Goal: Information Seeking & Learning: Check status

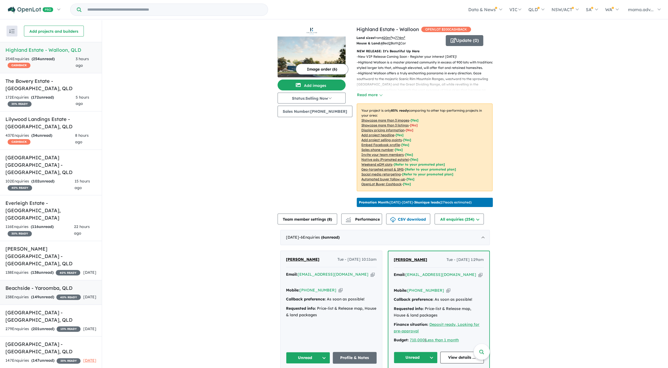
click at [65, 294] on div "238 Enquir ies ( 149 unread) 40 % READY" at bounding box center [42, 297] width 75 height 7
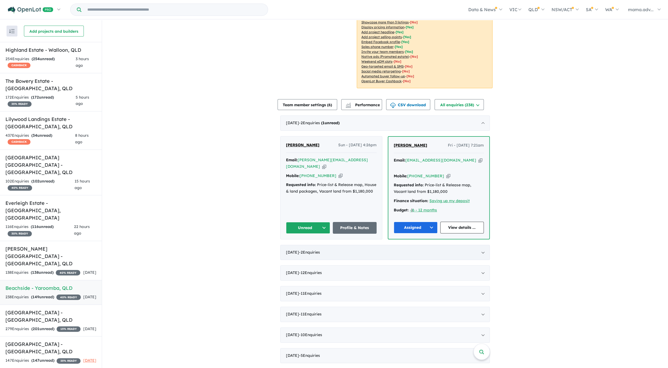
scroll to position [104, 0]
click at [482, 118] on div "October 2025 - 2 Enquir ies ( 1 unread)" at bounding box center [385, 122] width 210 height 15
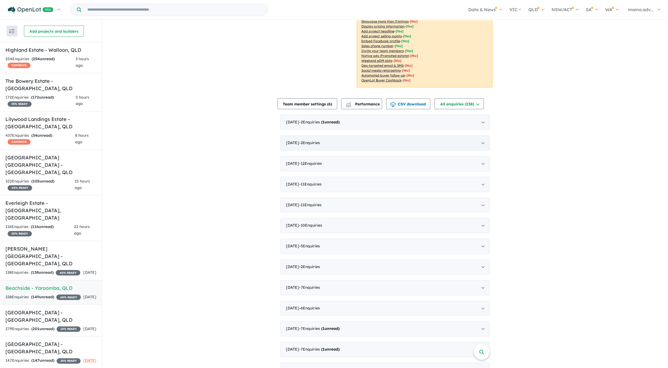
click at [482, 142] on div "September 2025 - 2 Enquir ies ( 0 unread)" at bounding box center [385, 142] width 210 height 15
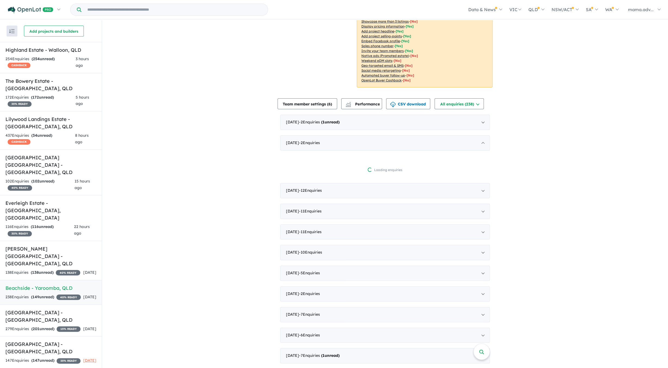
scroll to position [1, 0]
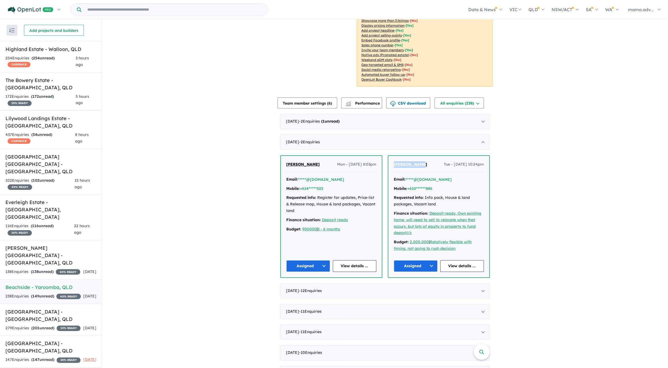
drag, startPoint x: 418, startPoint y: 163, endPoint x: 390, endPoint y: 163, distance: 28.0
click at [390, 163] on div "jon gusthart Tue - 02/09/2025, 10:24pm Email: *****@hotmail.com Mobile: +610***…" at bounding box center [438, 216] width 101 height 121
copy span "[PERSON_NAME]"
drag, startPoint x: 304, startPoint y: 165, endPoint x: 357, endPoint y: 160, distance: 53.9
click at [286, 166] on div "DUNCAN DREW Mon - 08/09/2025, 8:03pm" at bounding box center [331, 166] width 90 height 11
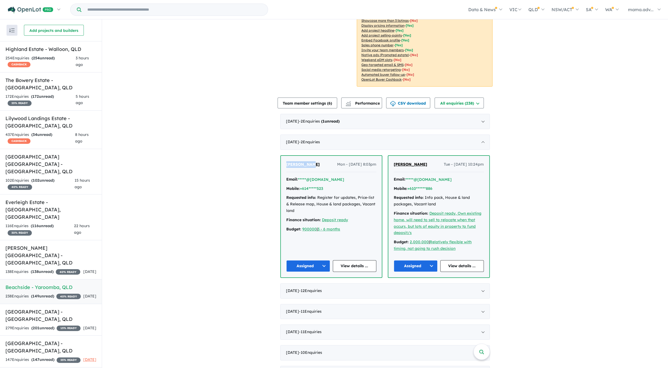
copy span "DUNCAN DREW"
drag, startPoint x: 535, startPoint y: 175, endPoint x: 495, endPoint y: 173, distance: 39.8
click at [527, 174] on div "View 14 projects in your account Beachside - Yaroomba 40 % READY Land sizes fro…" at bounding box center [385, 306] width 566 height 780
drag, startPoint x: 341, startPoint y: 164, endPoint x: 375, endPoint y: 165, distance: 34.8
click at [375, 165] on div "DUNCAN DREW Mon - 08/09/2025, 8:03pm Email: *****@gmail.com Mobile: +614*****52…" at bounding box center [331, 216] width 101 height 121
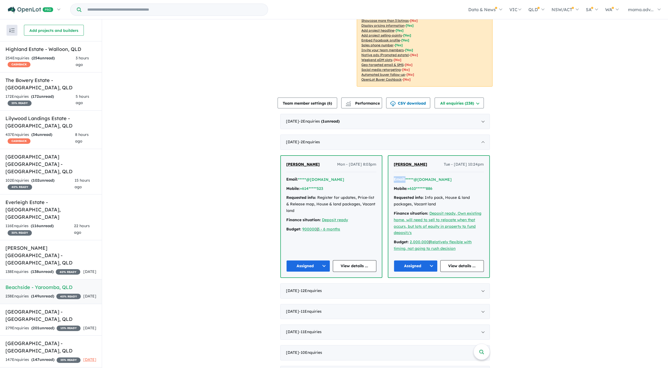
copy span "Mon - 08/09/2025, 8:03pm"
drag, startPoint x: 439, startPoint y: 166, endPoint x: 484, endPoint y: 166, distance: 44.4
click at [484, 166] on div "jon gusthart Tue - 02/09/2025, 10:24pm Email: *****@hotmail.com Mobile: +610***…" at bounding box center [438, 216] width 101 height 121
copy span "Tue - [DATE] 10:24pm"
click at [454, 269] on link "View details ..." at bounding box center [462, 266] width 44 height 12
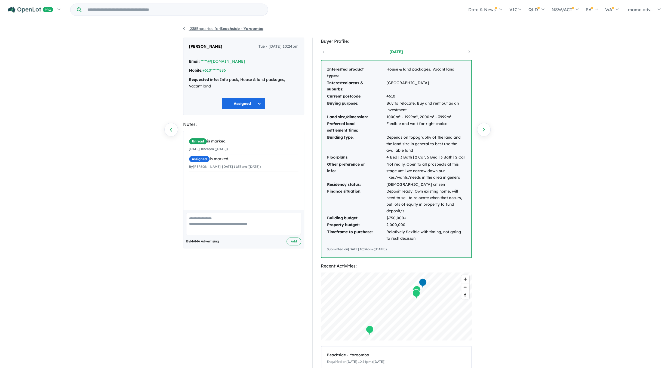
click at [185, 28] on link "238 Enquiries for Beachside - [GEOGRAPHIC_DATA]" at bounding box center [223, 28] width 80 height 5
